Goal: Transaction & Acquisition: Purchase product/service

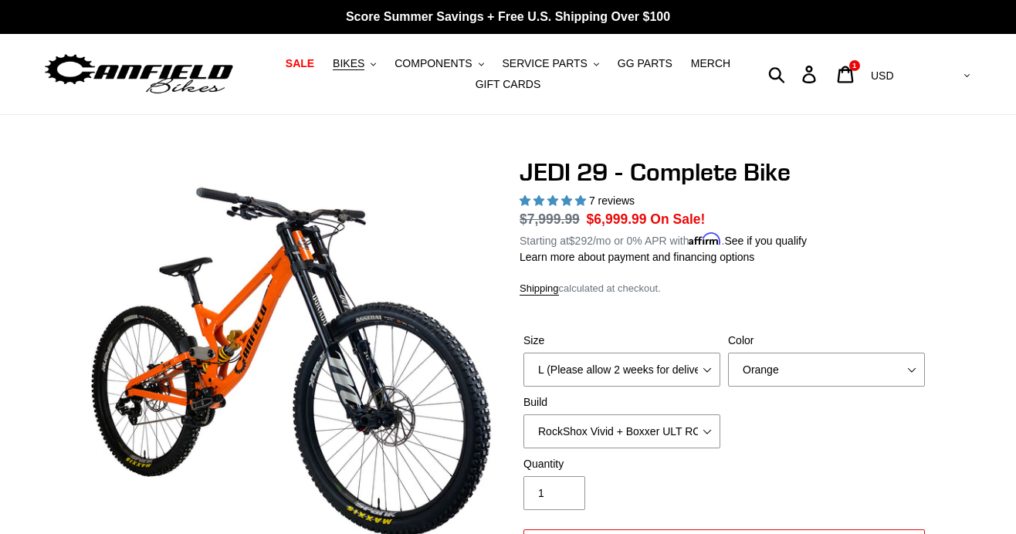
select select "L (Please allow 2 weeks for delivery)"
select select "highest-rating"
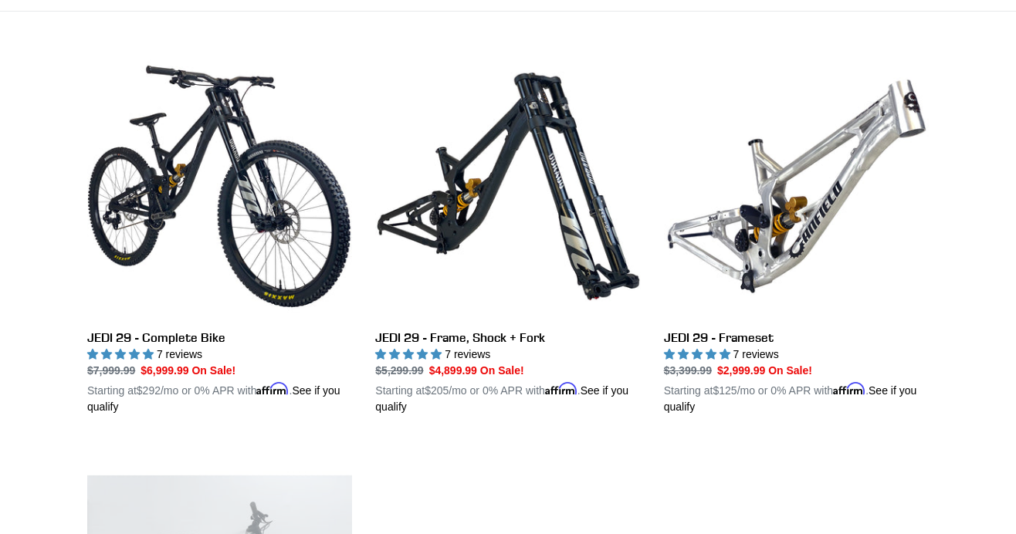
scroll to position [457, 0]
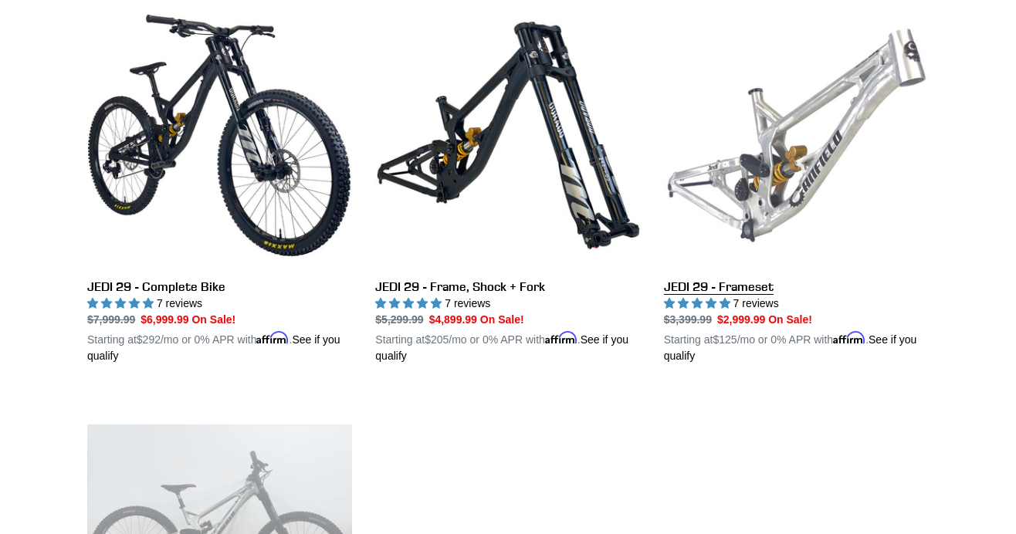
click at [782, 212] on link "JEDI 29 - Frameset" at bounding box center [796, 183] width 265 height 361
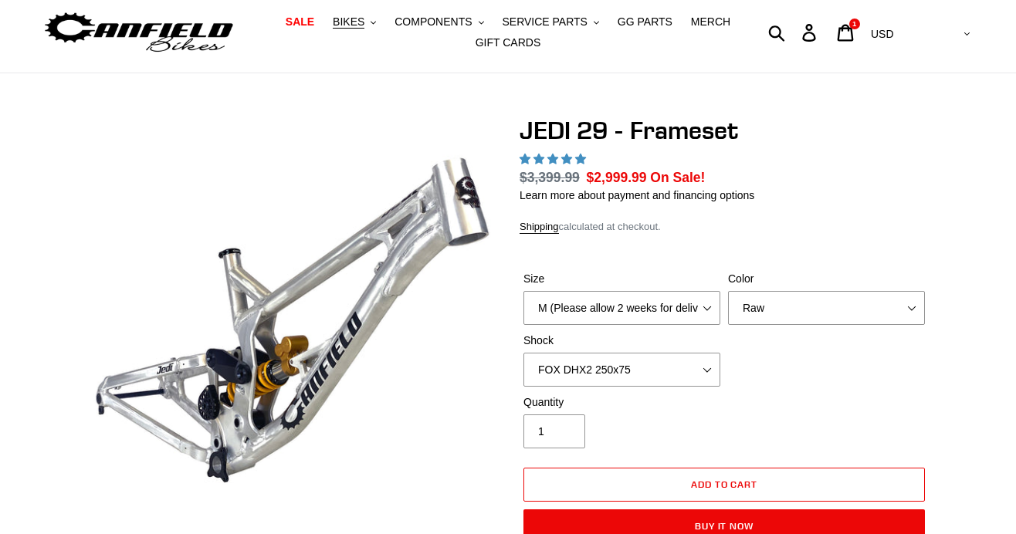
scroll to position [86, 0]
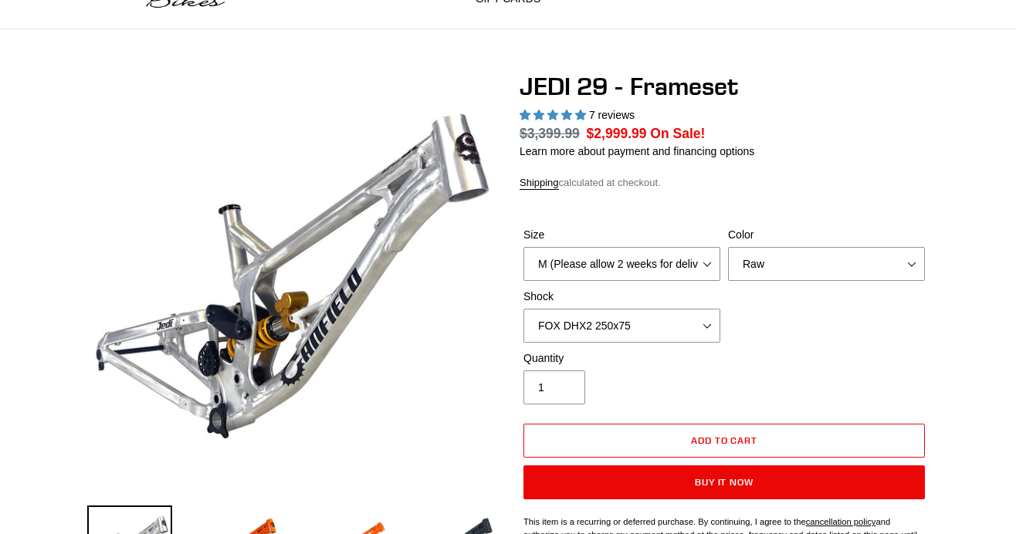
select select "highest-rating"
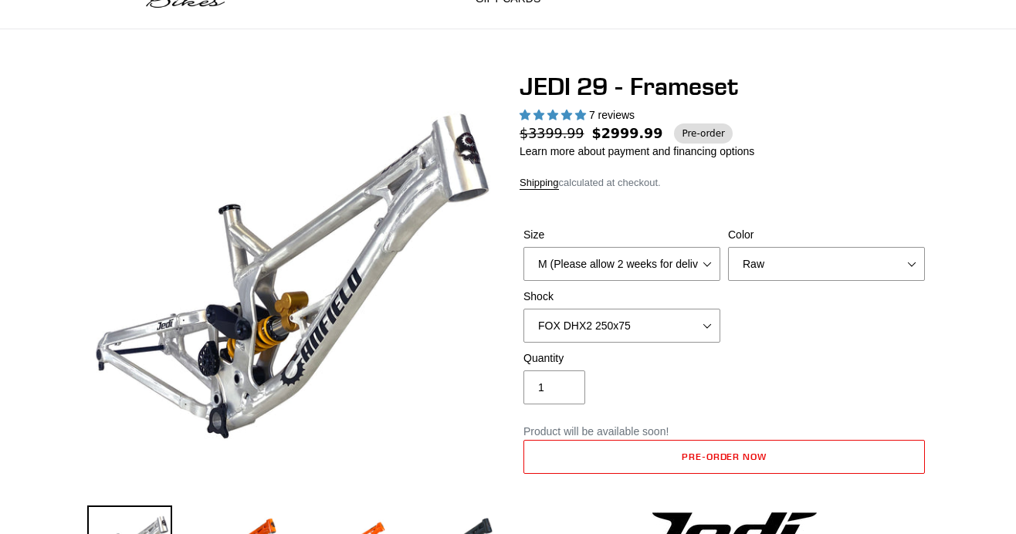
scroll to position [0, 0]
